Goal: Check status: Check status

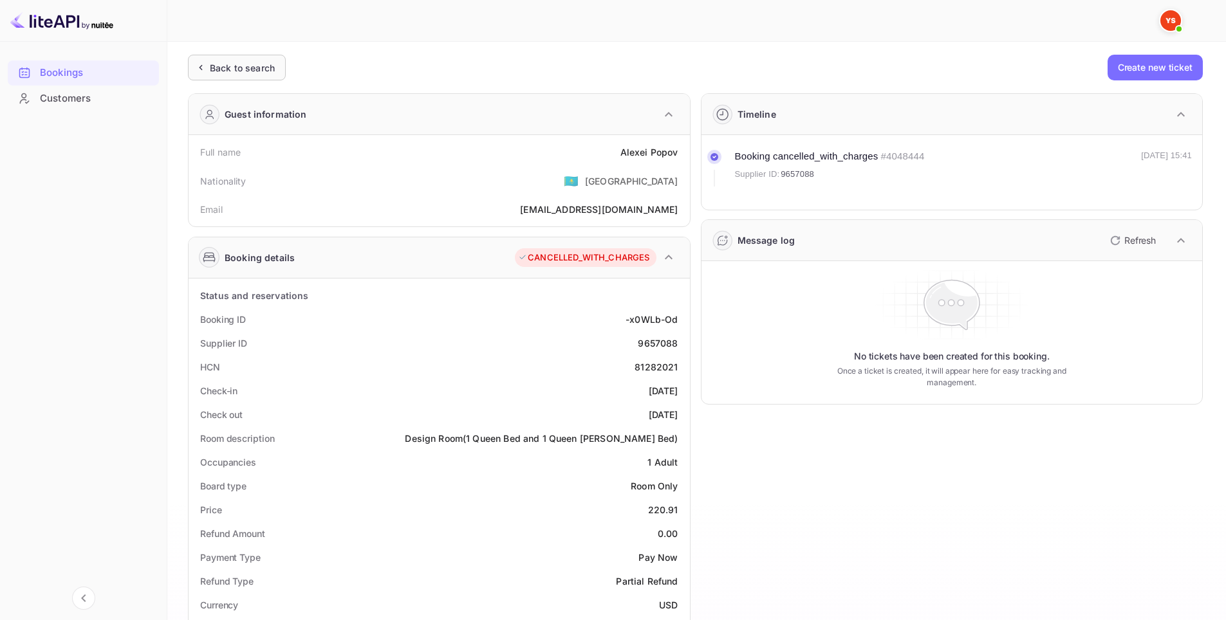
click at [246, 69] on div "Back to search" at bounding box center [242, 68] width 65 height 14
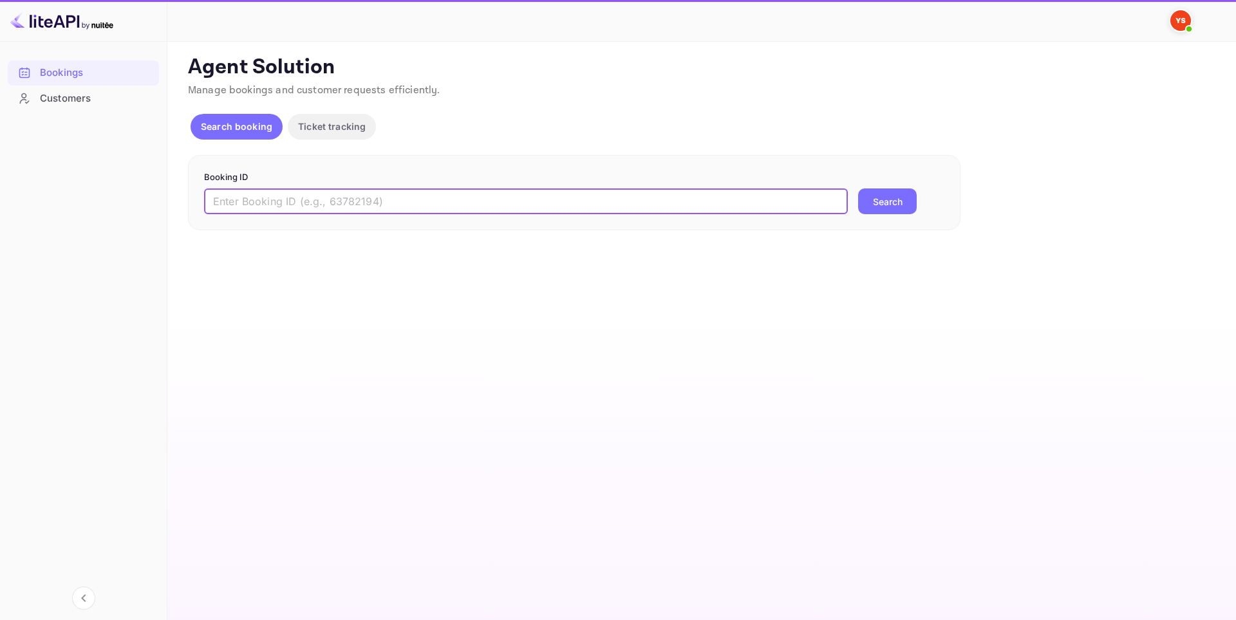
click at [333, 193] on input "text" at bounding box center [526, 202] width 644 height 26
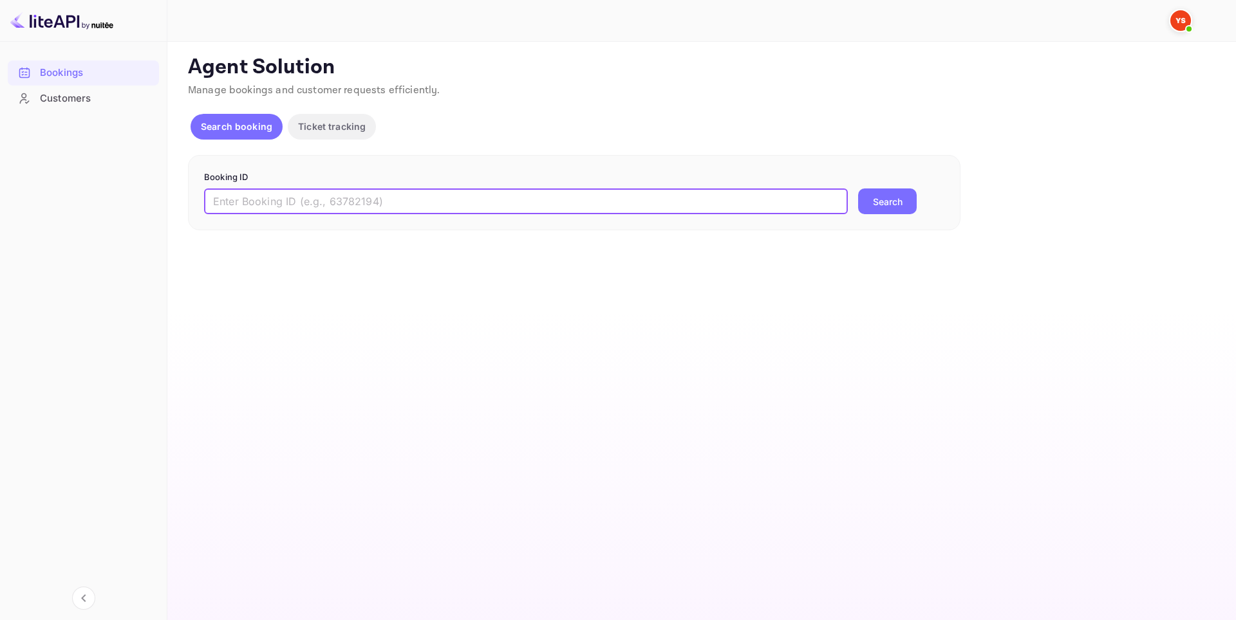
paste input "9329277"
type input "9329277"
click at [869, 207] on button "Search" at bounding box center [887, 202] width 59 height 26
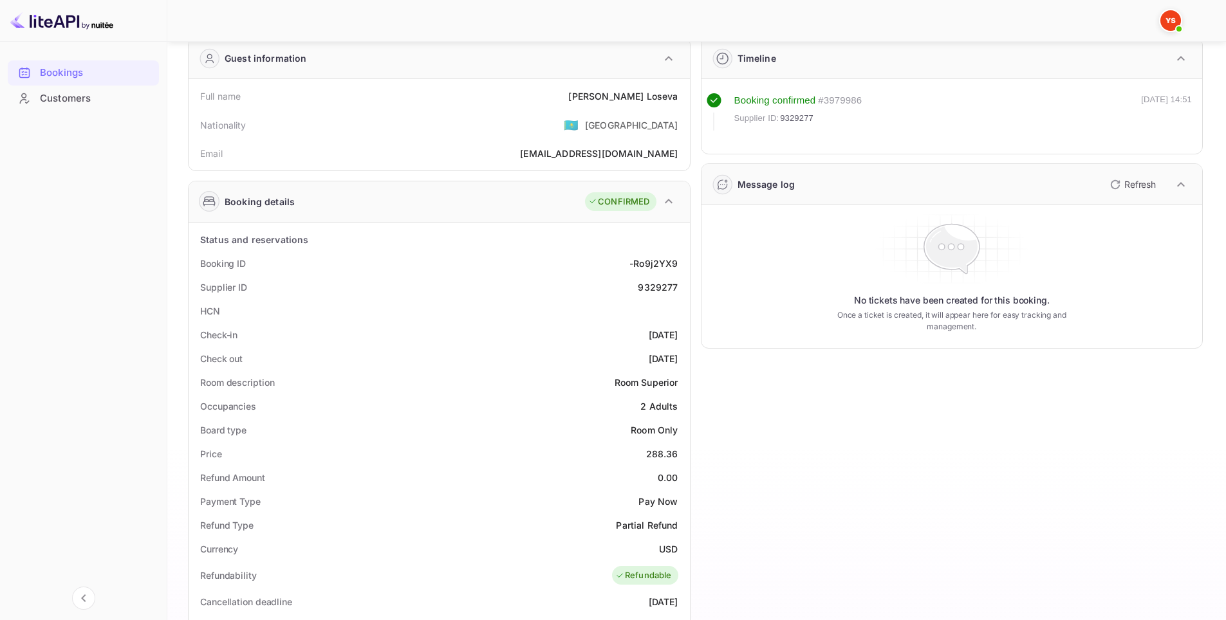
scroll to position [64, 0]
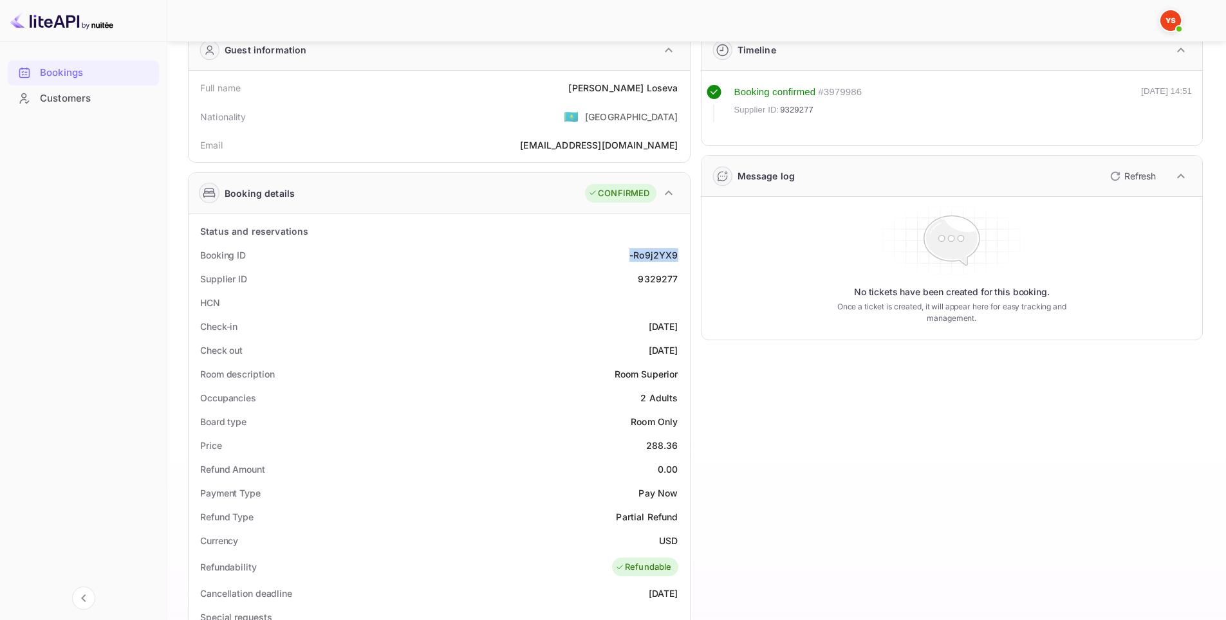
drag, startPoint x: 626, startPoint y: 255, endPoint x: 679, endPoint y: 255, distance: 52.8
click at [679, 255] on div "Booking ID -Ro9j2YX9" at bounding box center [439, 255] width 491 height 24
copy div "-Ro9j2YX9"
drag, startPoint x: 669, startPoint y: 277, endPoint x: 678, endPoint y: 277, distance: 9.7
click at [678, 277] on div "Supplier ID 9329277" at bounding box center [439, 279] width 491 height 24
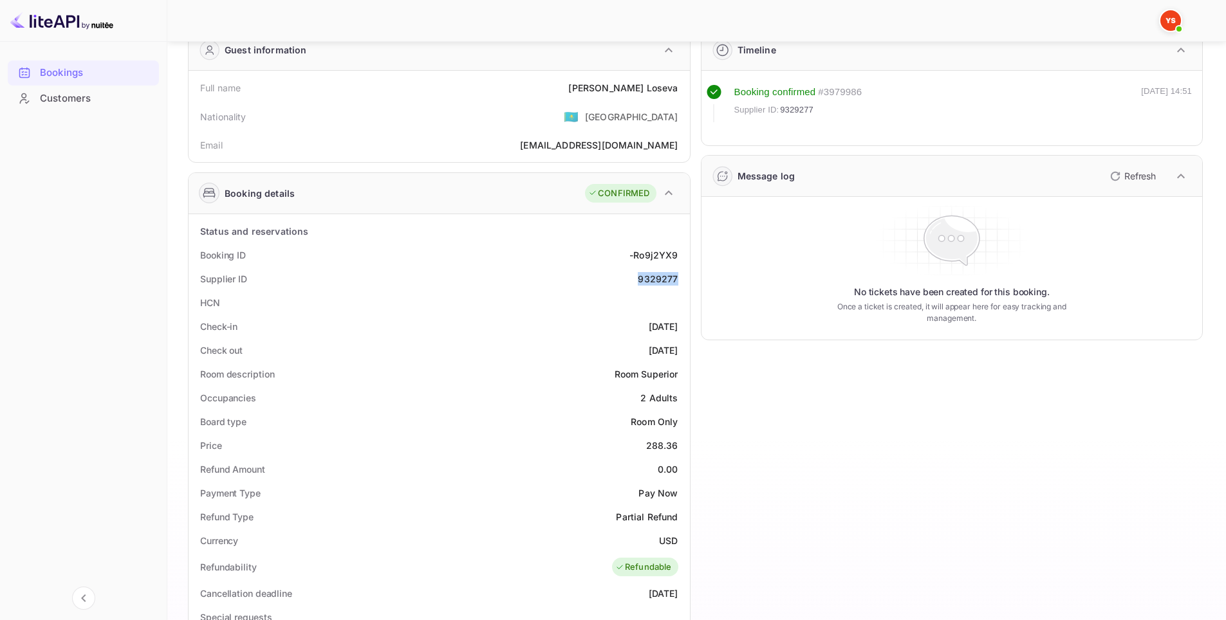
copy div "9329277"
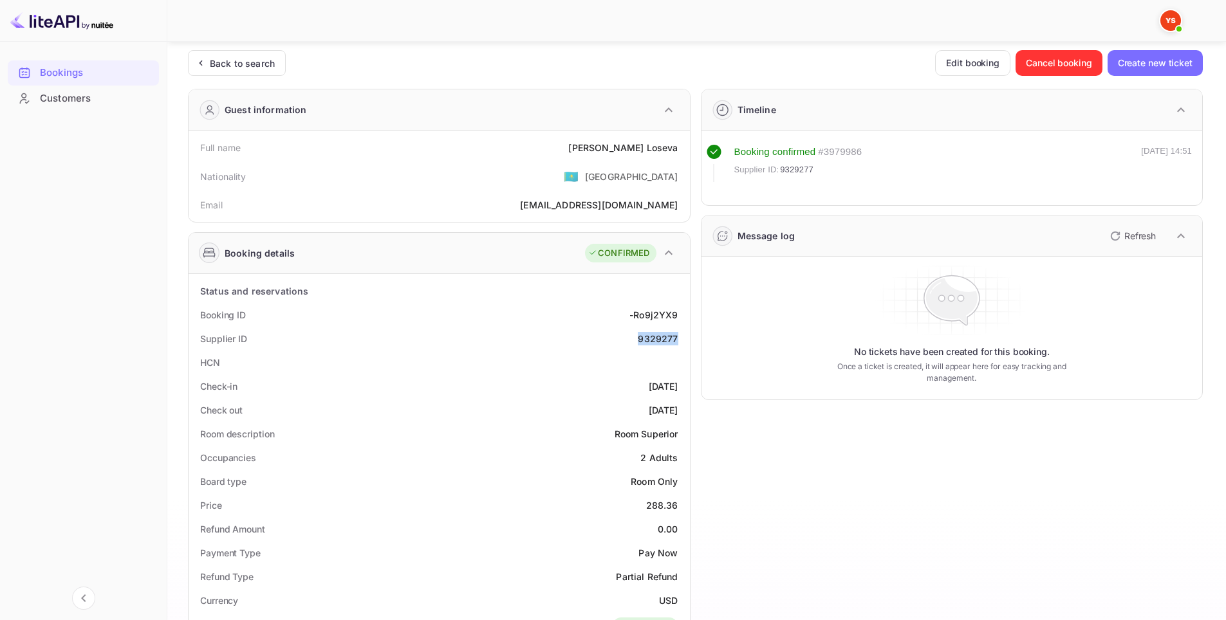
scroll to position [0, 0]
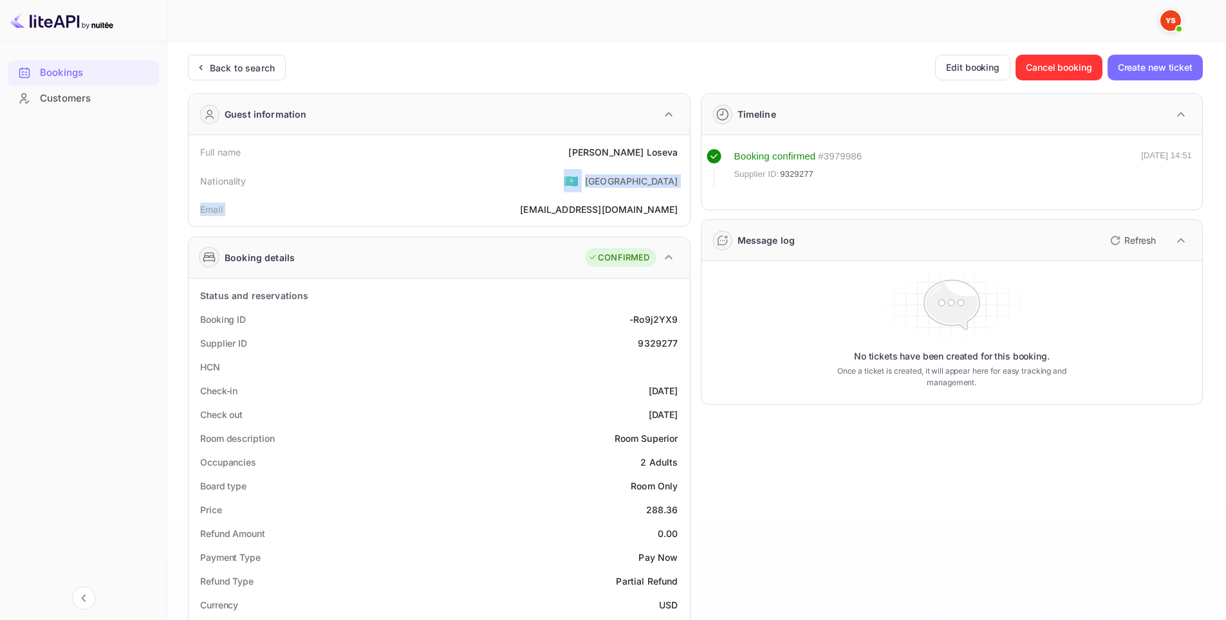
drag, startPoint x: 543, startPoint y: 204, endPoint x: 517, endPoint y: 188, distance: 30.4
click at [517, 188] on div "Full name [PERSON_NAME] Nationality 🇰🇿 [DEMOGRAPHIC_DATA] Email [EMAIL_ADDRESS]…" at bounding box center [439, 180] width 491 height 81
click at [588, 157] on div "Full name [PERSON_NAME]" at bounding box center [439, 152] width 491 height 24
drag, startPoint x: 598, startPoint y: 142, endPoint x: 683, endPoint y: 154, distance: 85.2
click at [683, 154] on div "Full name [PERSON_NAME]" at bounding box center [439, 152] width 491 height 24
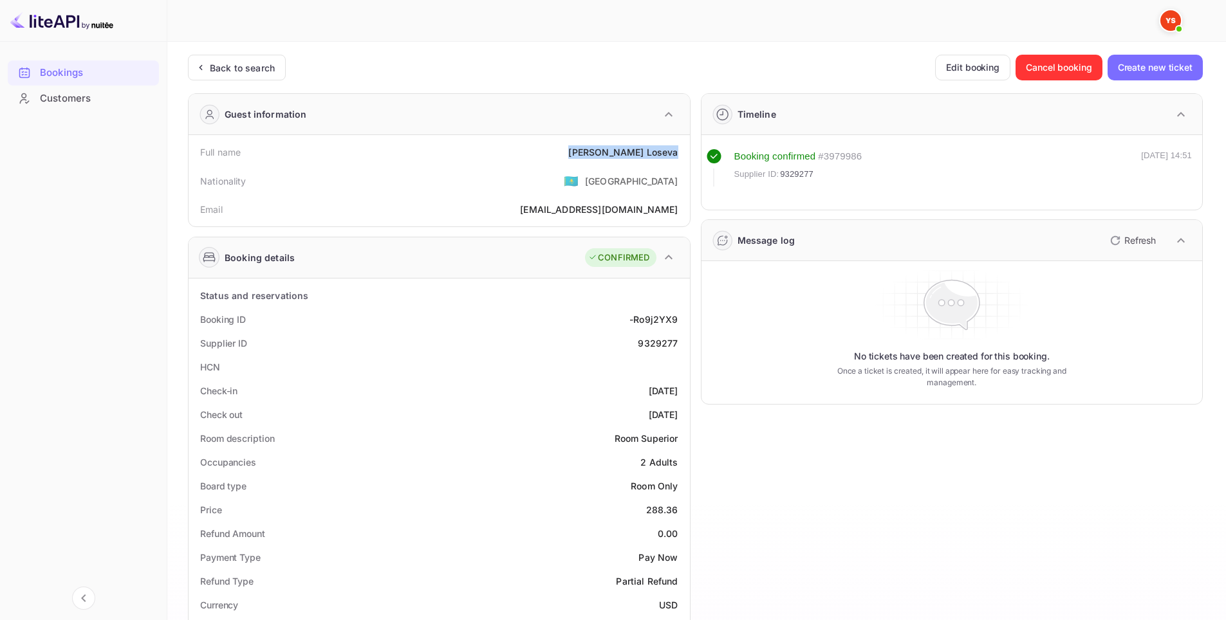
copy div "[PERSON_NAME]"
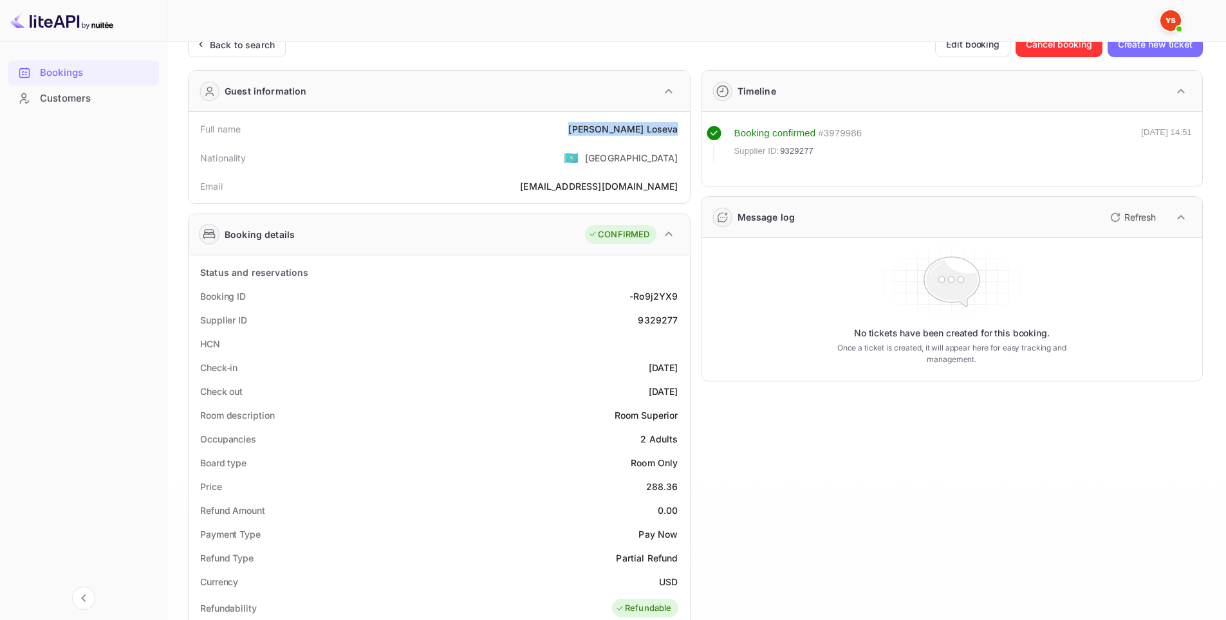
scroll to position [129, 0]
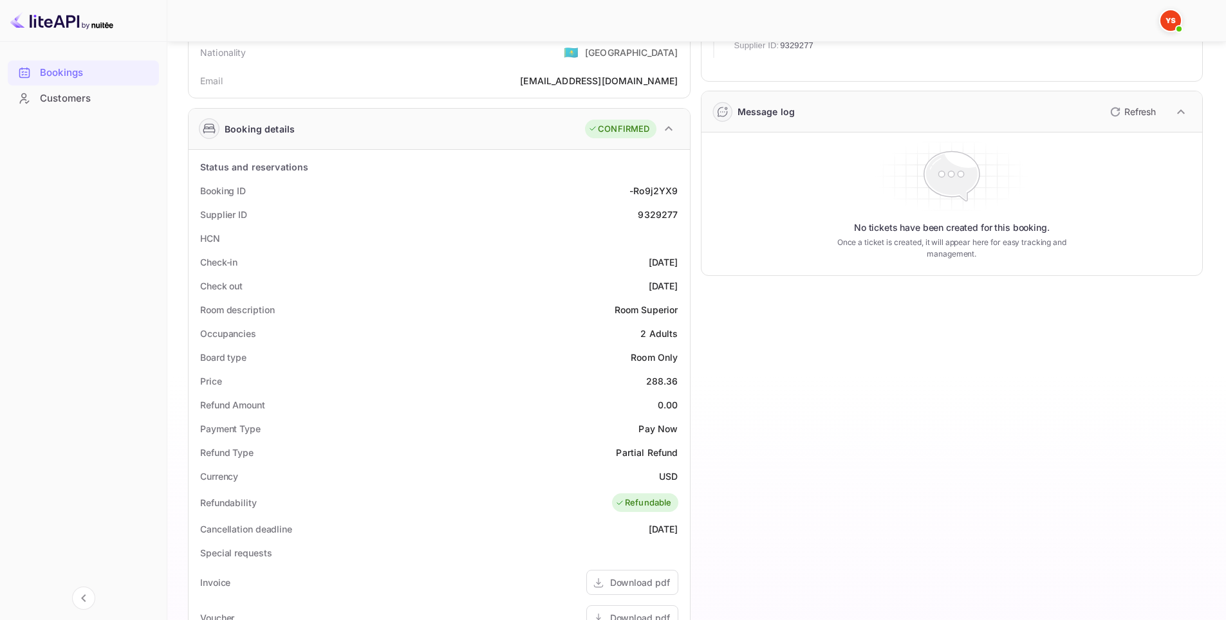
drag, startPoint x: 615, startPoint y: 266, endPoint x: 680, endPoint y: 263, distance: 65.8
click at [680, 263] on div "Check-in [DATE]" at bounding box center [439, 262] width 491 height 24
copy div "[DATE]"
drag, startPoint x: 635, startPoint y: 280, endPoint x: 681, endPoint y: 281, distance: 45.7
click at [681, 281] on div "Check out [DATE]" at bounding box center [439, 286] width 491 height 24
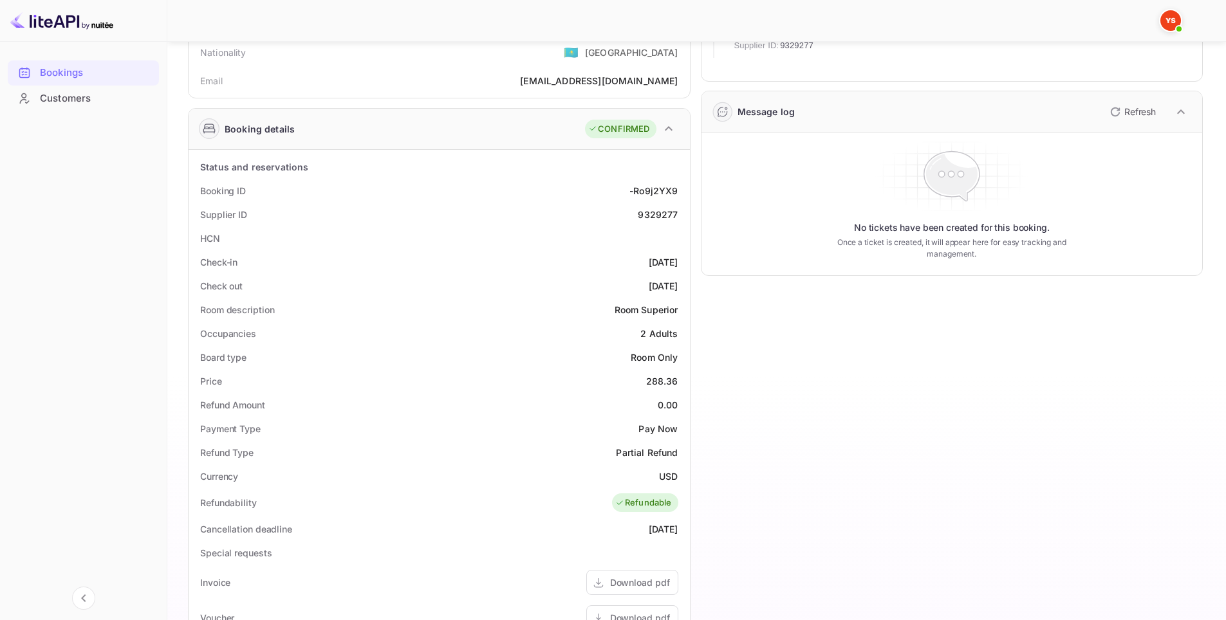
copy div "[DATE]"
